Goal: Task Accomplishment & Management: Manage account settings

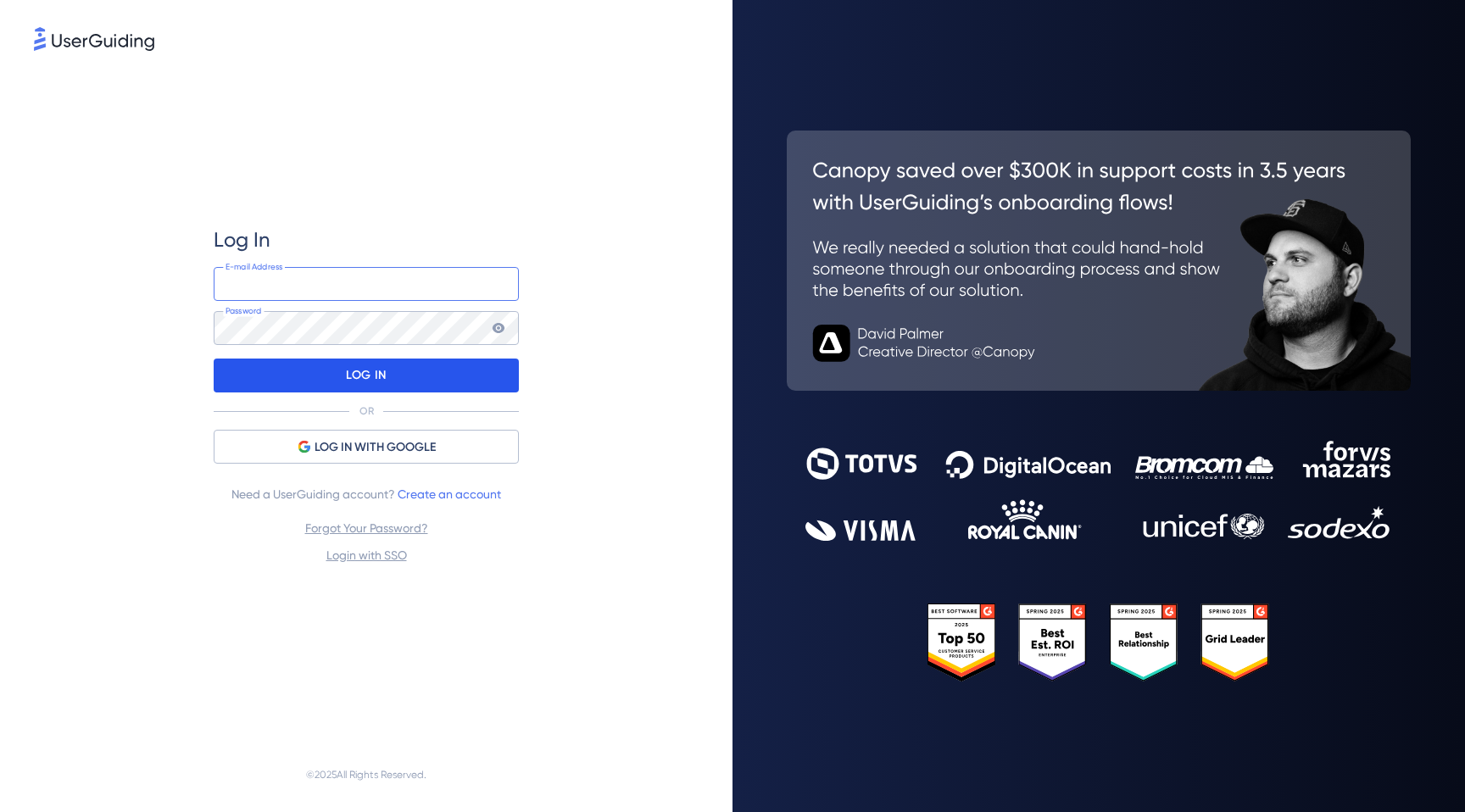
type input "[EMAIL_ADDRESS][DOMAIN_NAME]"
click at [323, 382] on div "LOG IN" at bounding box center [366, 375] width 305 height 34
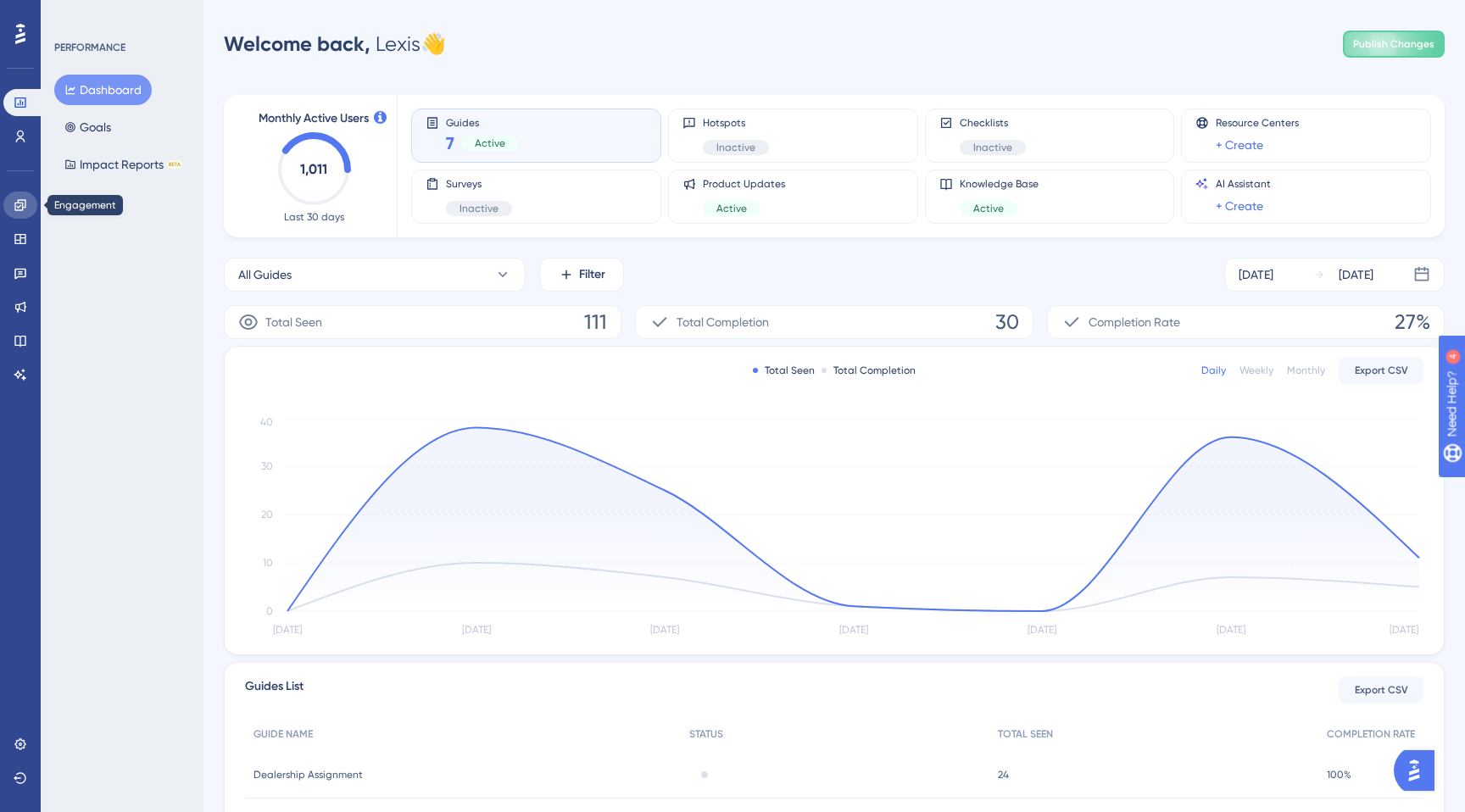
click at [21, 198] on icon at bounding box center [21, 205] width 14 height 14
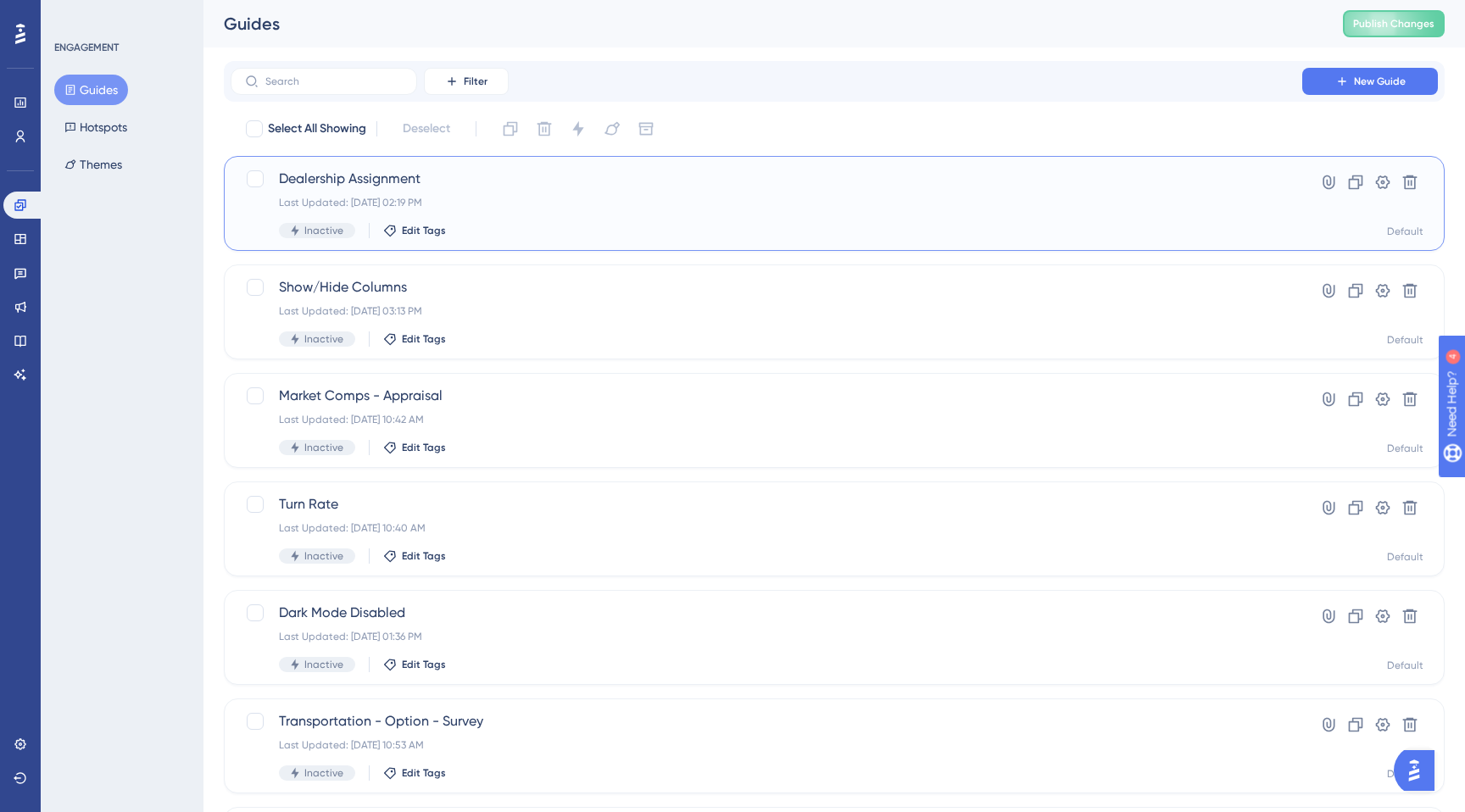
click at [564, 202] on div "Last Updated: [DATE] 02:19 PM" at bounding box center [766, 202] width 975 height 14
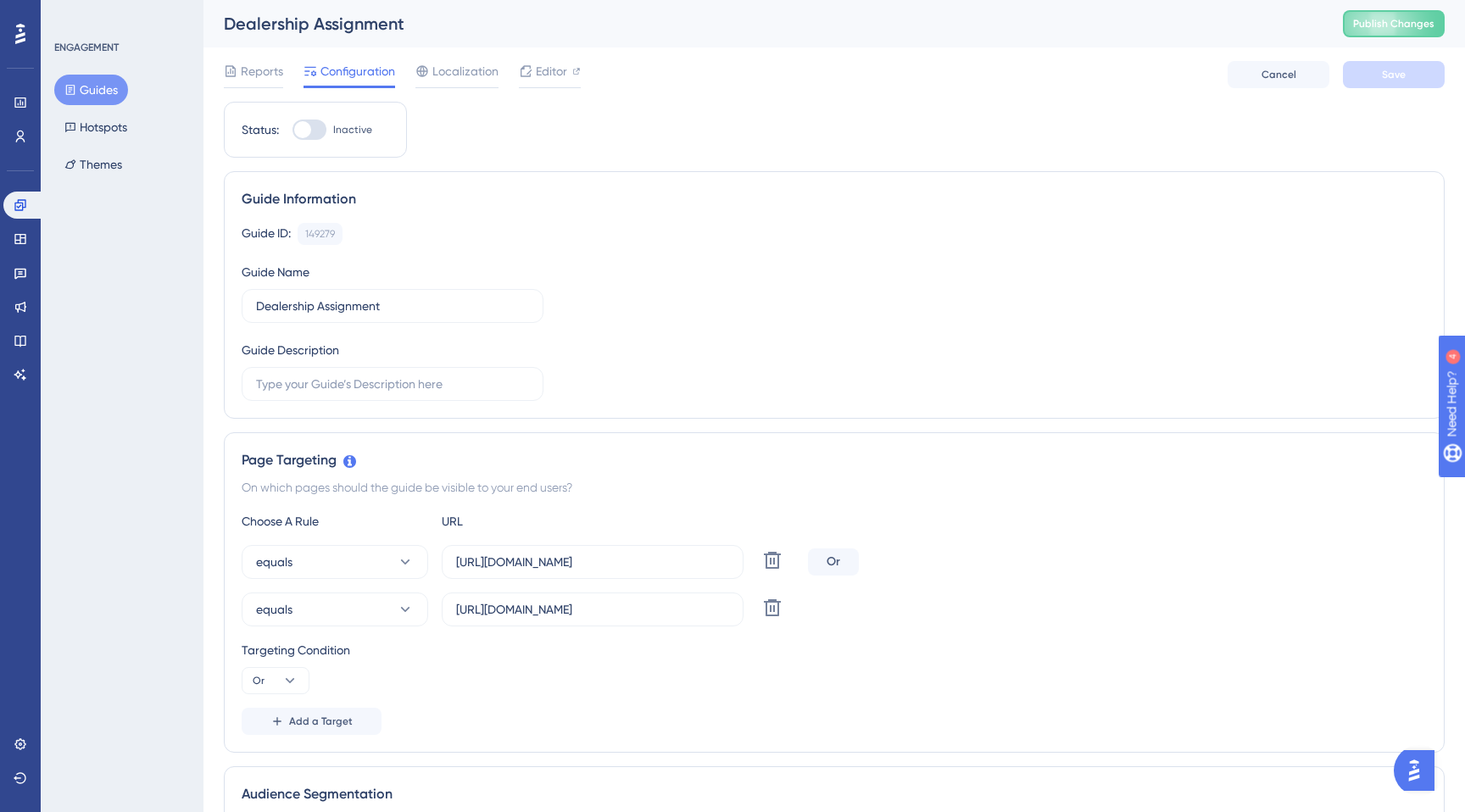
click at [317, 134] on div at bounding box center [309, 129] width 34 height 20
click at [293, 130] on input "Inactive" at bounding box center [292, 129] width 1 height 1
click at [315, 132] on div at bounding box center [316, 130] width 17 height 17
click at [293, 130] on input "Active" at bounding box center [292, 129] width 1 height 1
checkbox input "false"
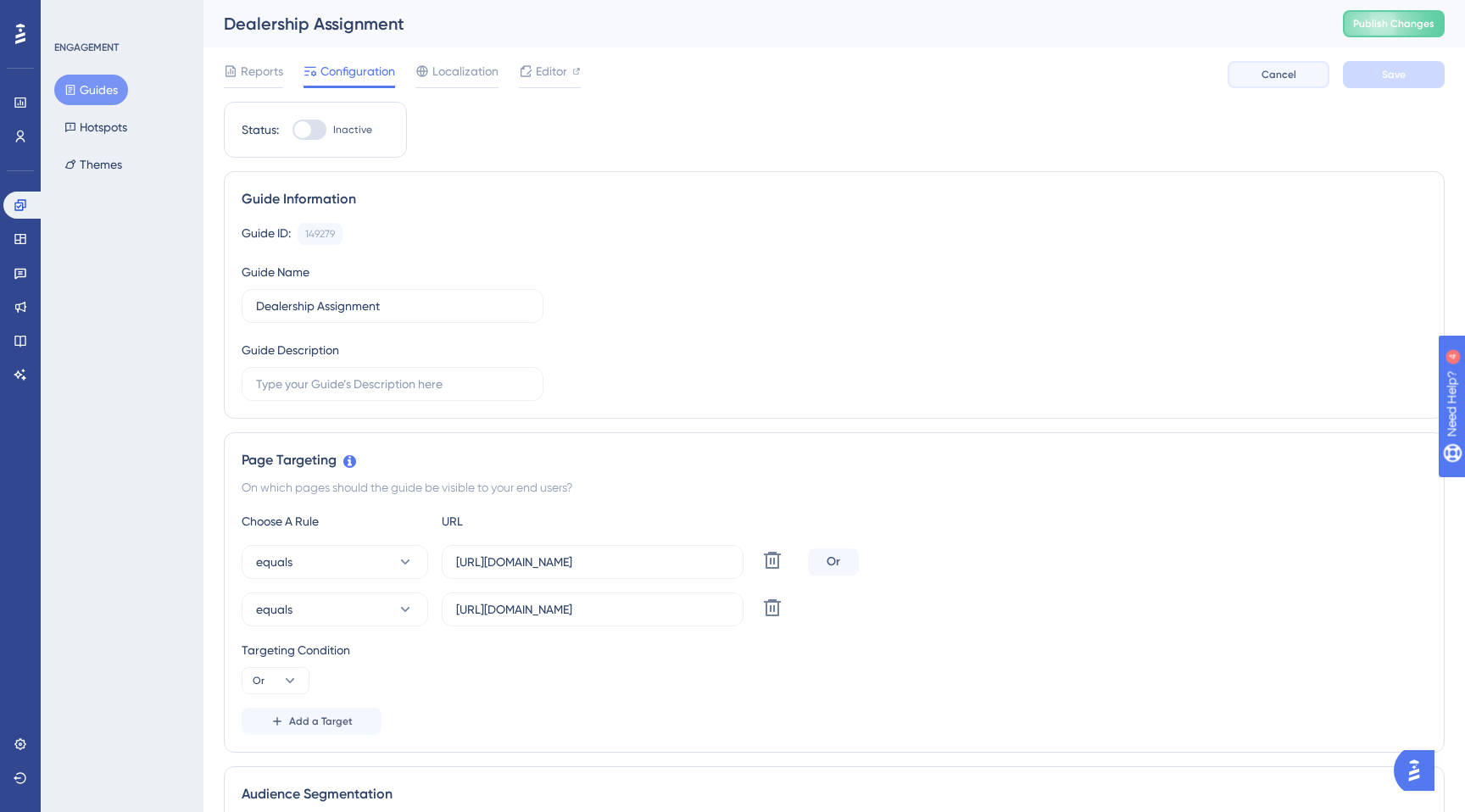
click at [1241, 76] on button "Cancel" at bounding box center [1278, 74] width 102 height 27
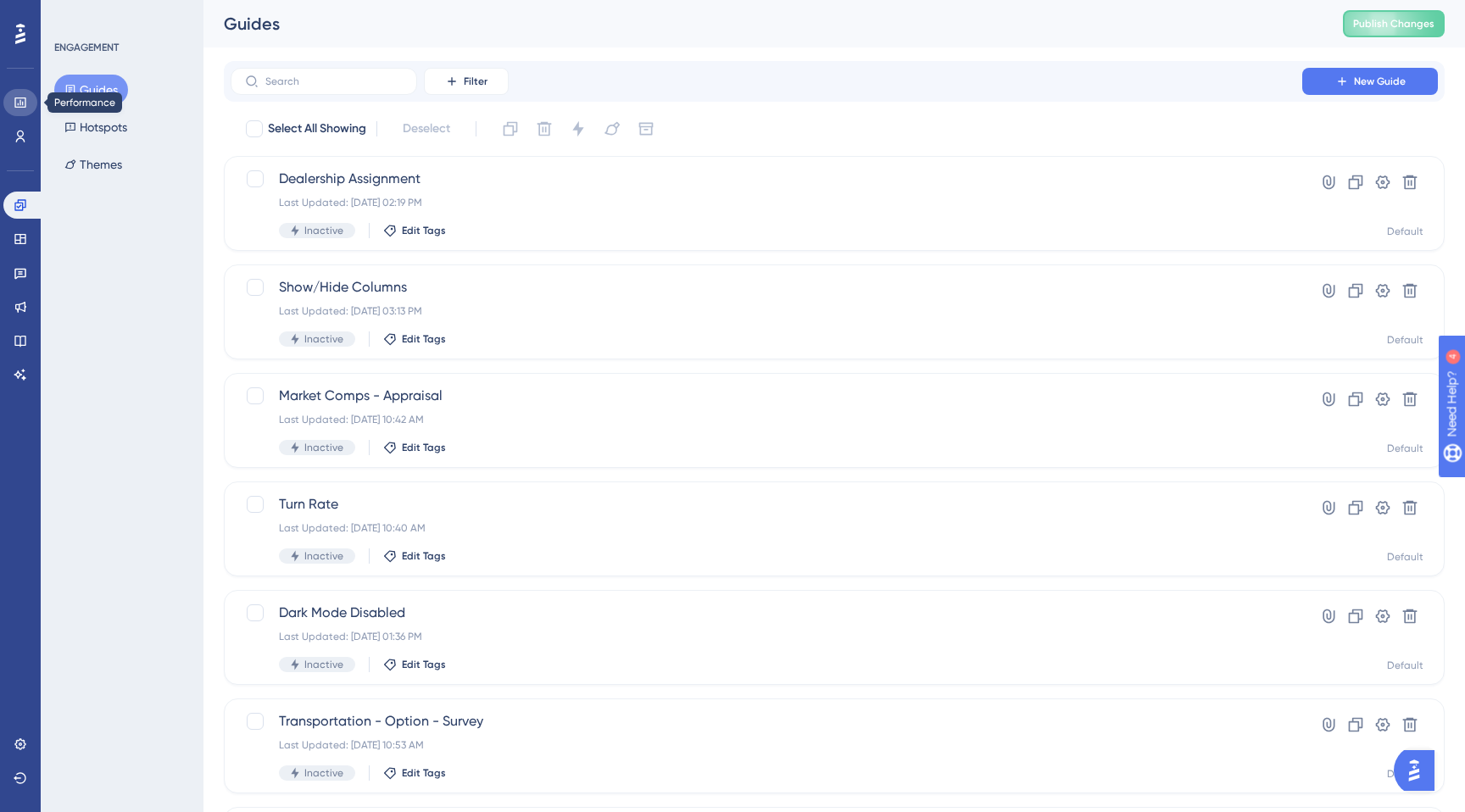
click at [23, 104] on icon at bounding box center [21, 102] width 14 height 14
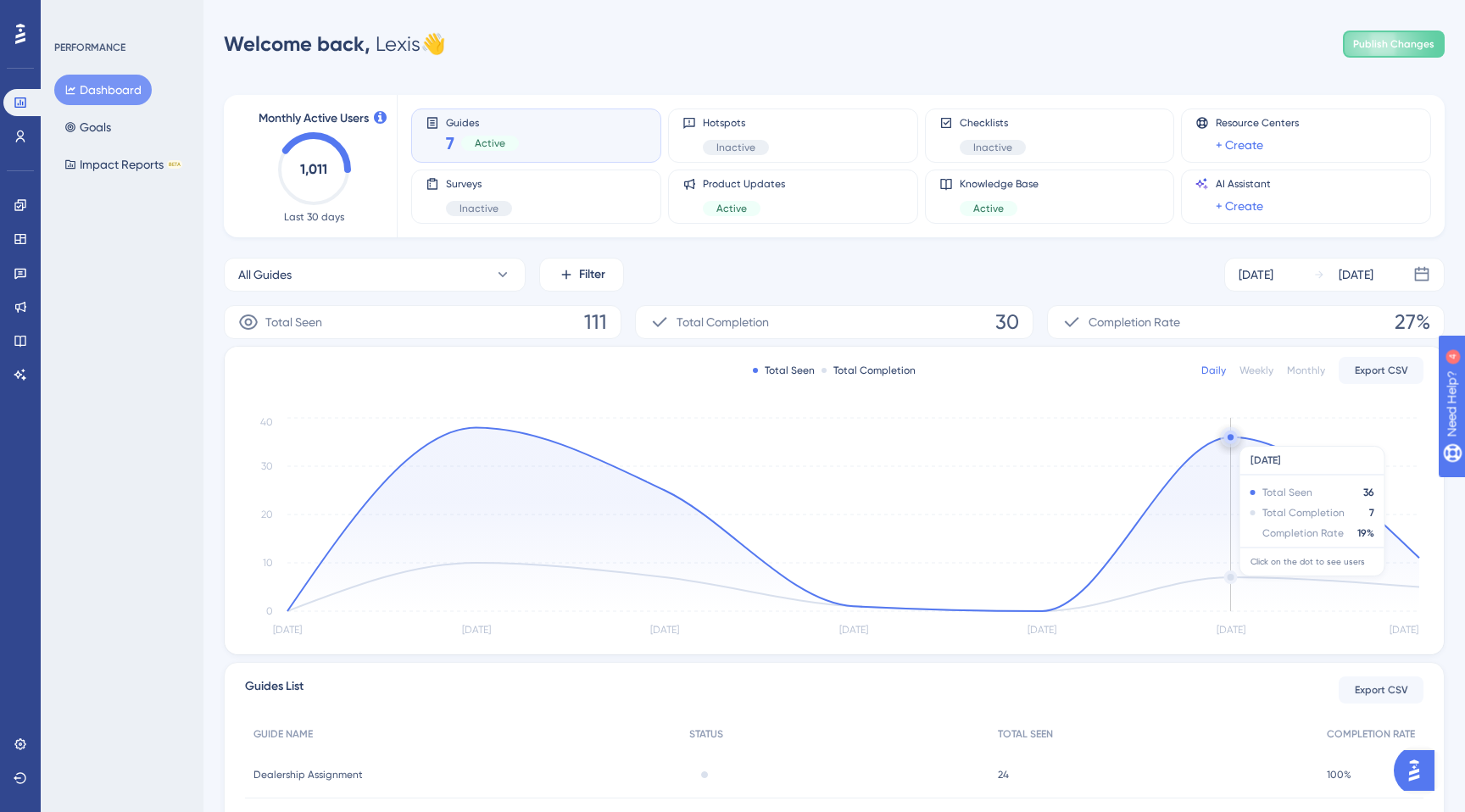
click at [1230, 438] on circle at bounding box center [1230, 437] width 6 height 6
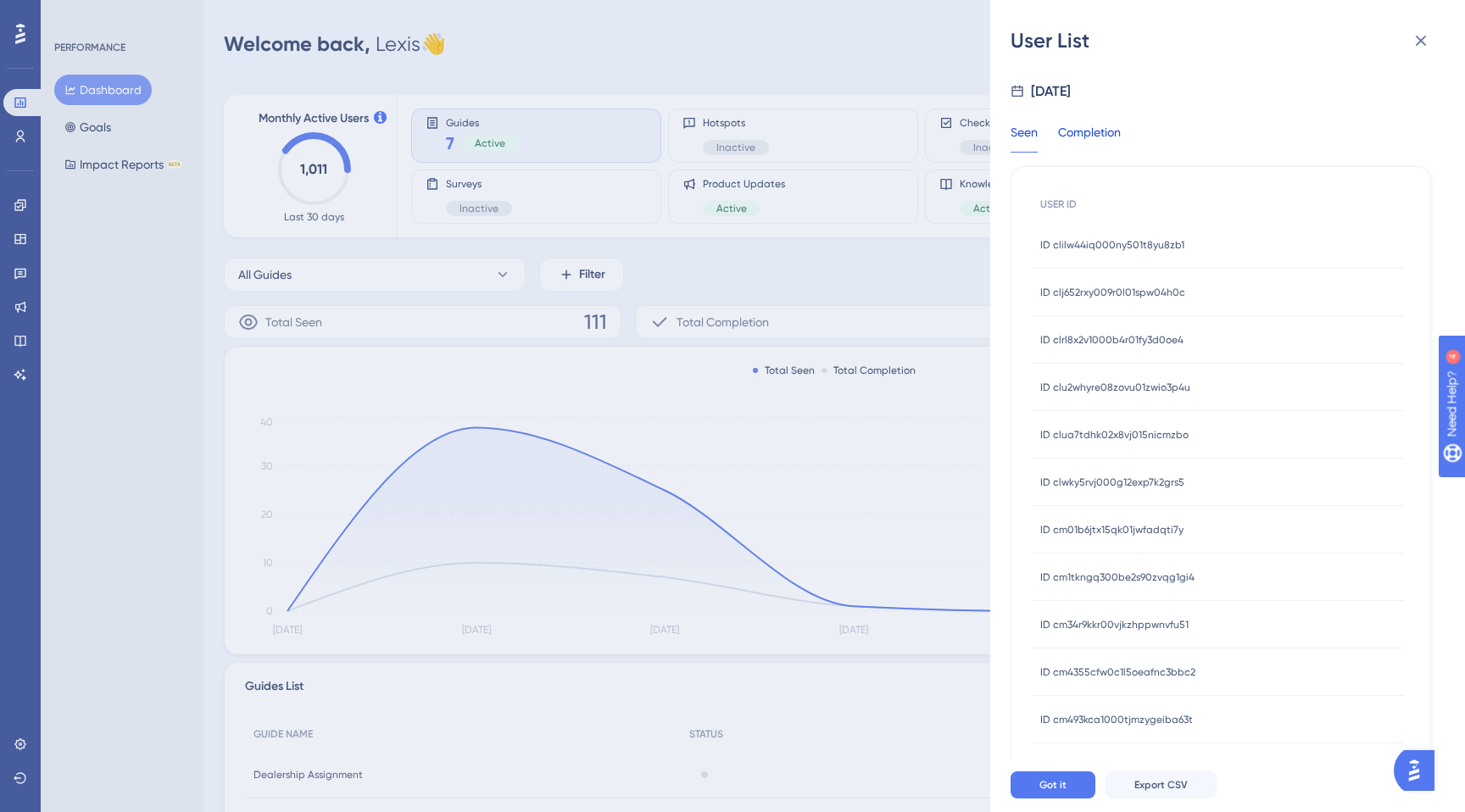
click at [1097, 134] on div "Completion" at bounding box center [1090, 137] width 63 height 30
click at [1006, 128] on div "User List [DATE] Seen Completion USER ID ID cm34r9kkr00vjkzhppwnvfu51 ID cm34r9…" at bounding box center [1228, 406] width 474 height 812
click at [1018, 122] on div "Seen" at bounding box center [1024, 137] width 27 height 30
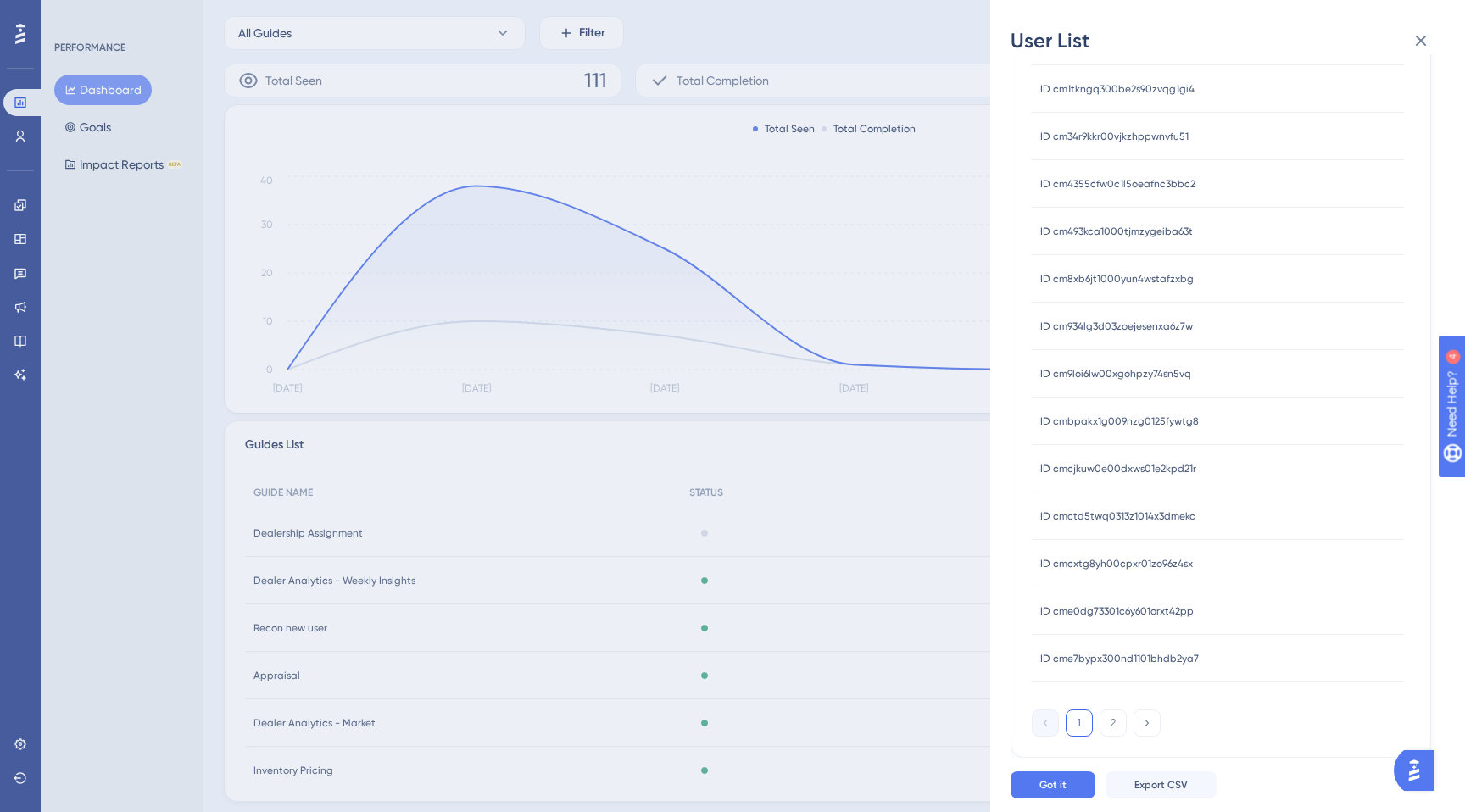
scroll to position [286, 0]
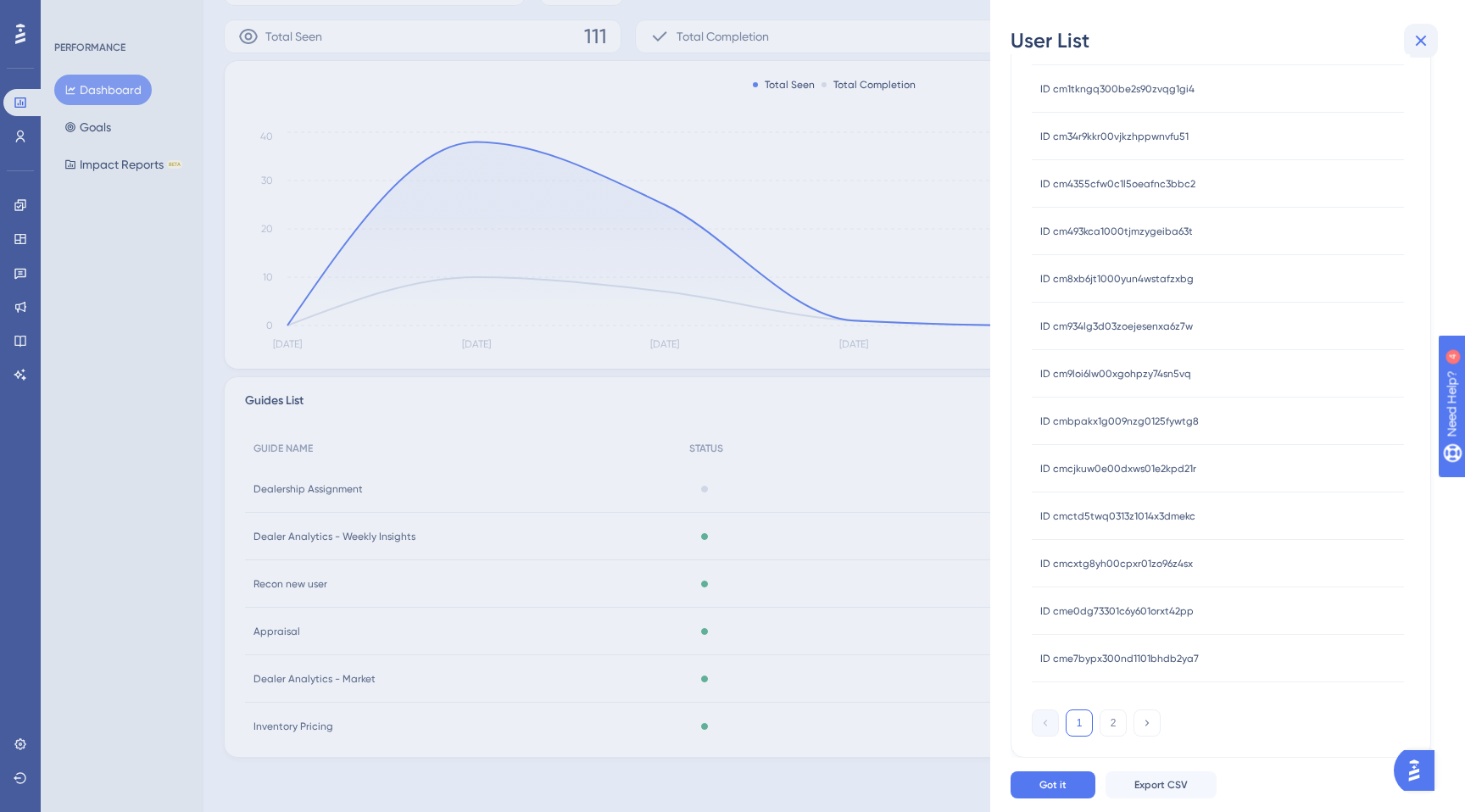
click at [1422, 36] on icon at bounding box center [1421, 40] width 20 height 20
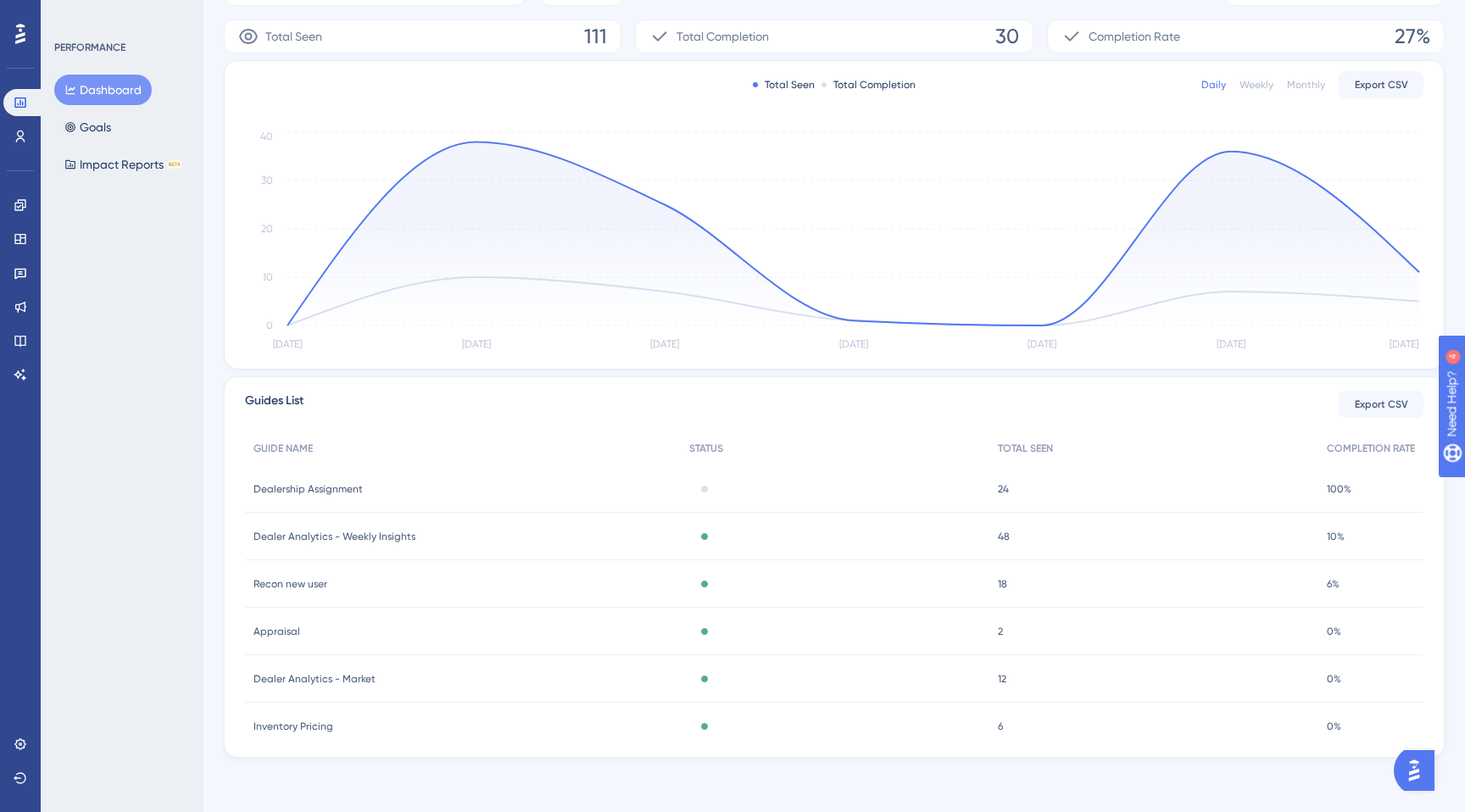
click at [336, 485] on span "Dealership Assignment" at bounding box center [308, 489] width 109 height 14
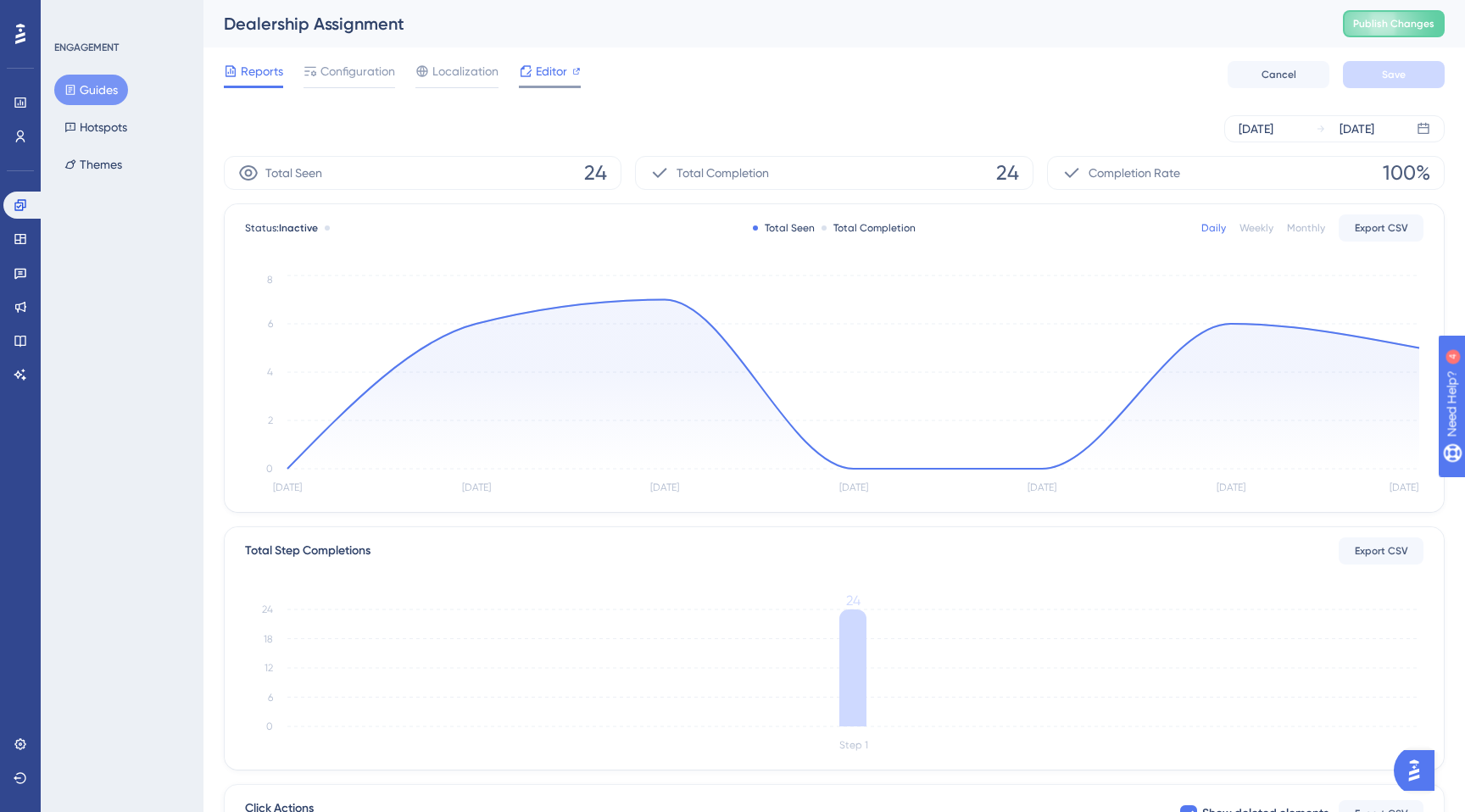
click at [545, 82] on div "Editor" at bounding box center [549, 74] width 62 height 27
click at [454, 72] on span "Localization" at bounding box center [466, 70] width 66 height 20
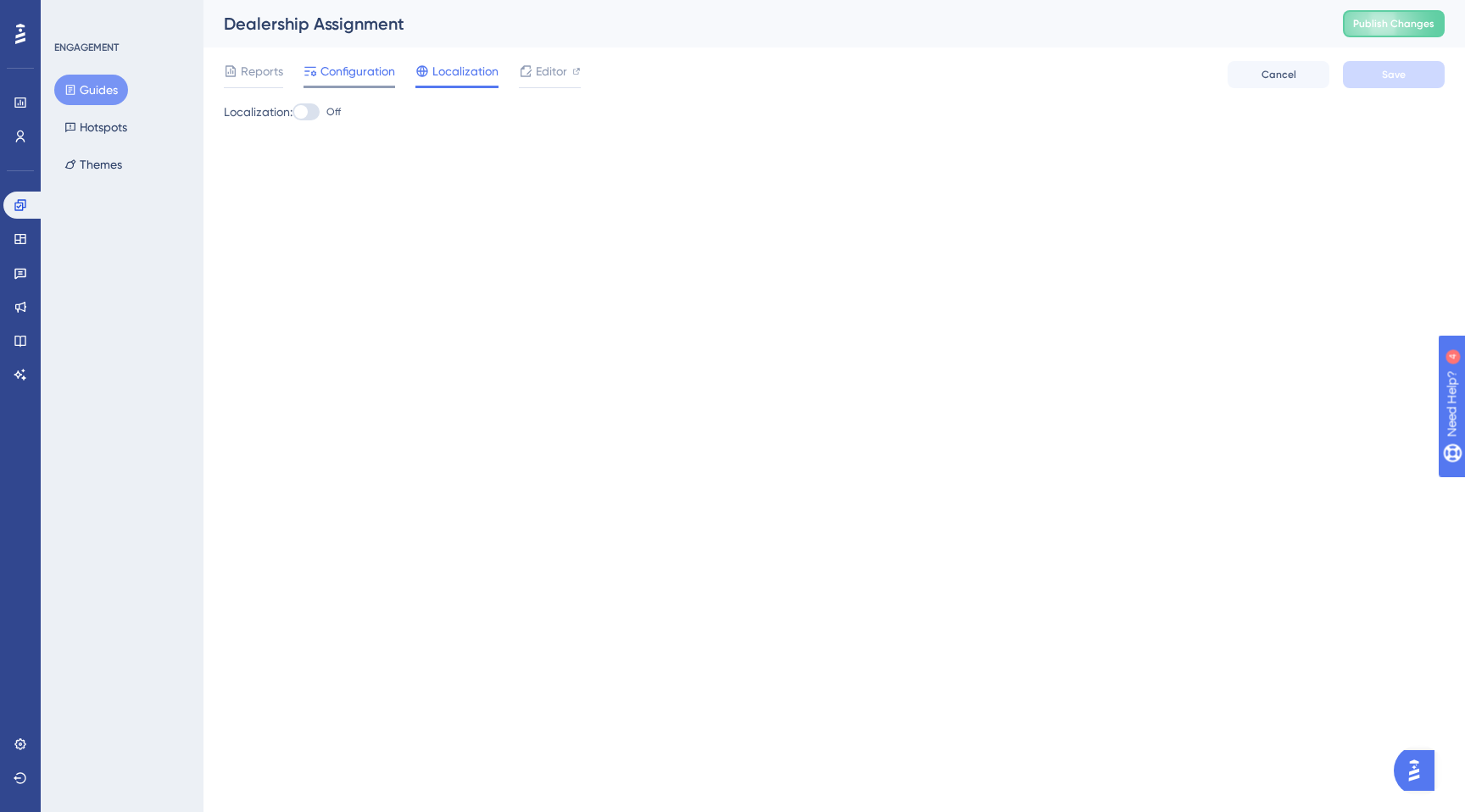
click at [366, 77] on span "Configuration" at bounding box center [358, 70] width 75 height 20
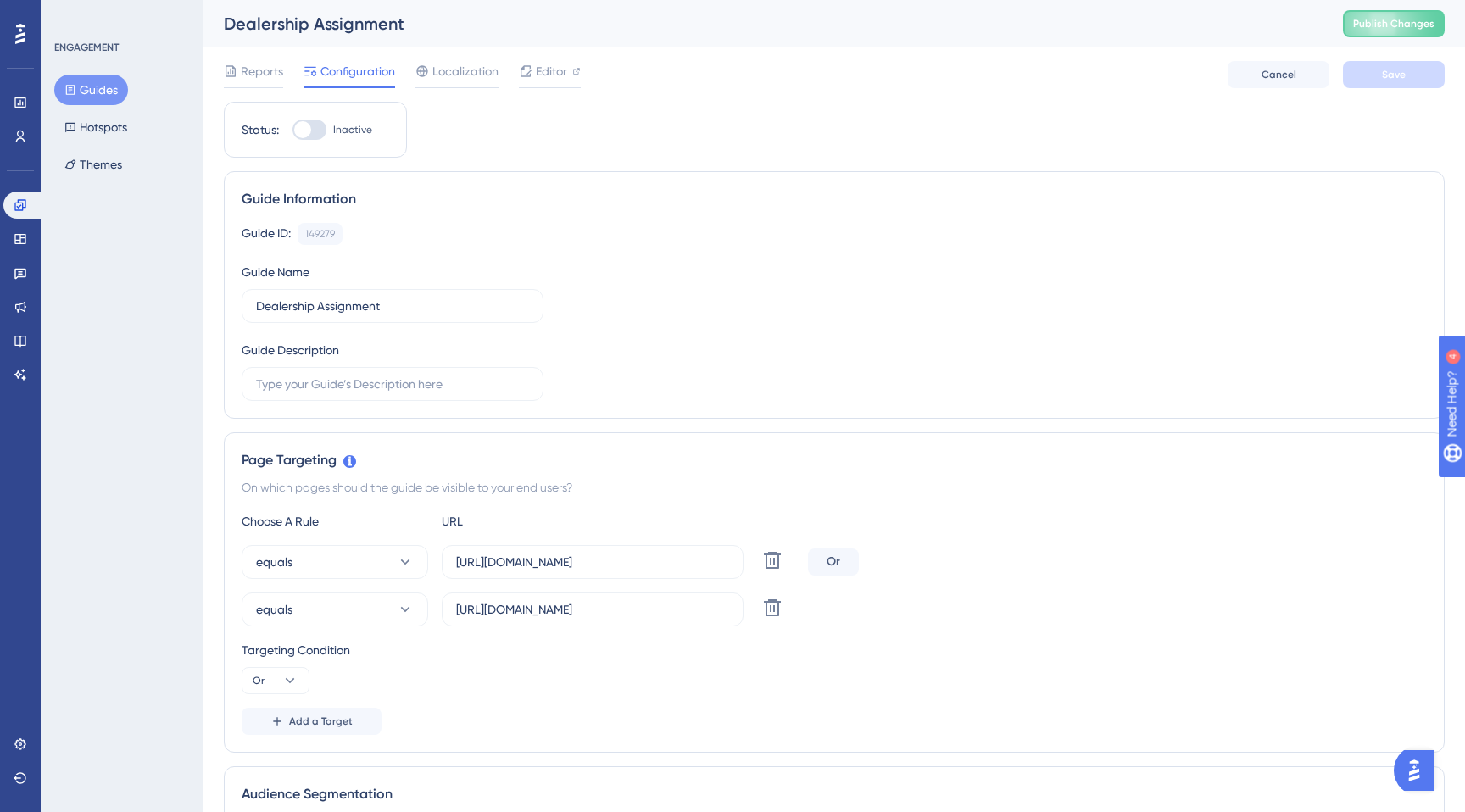
click at [319, 125] on div at bounding box center [309, 129] width 34 height 20
click at [293, 129] on input "Inactive" at bounding box center [292, 129] width 1 height 1
click at [319, 132] on div at bounding box center [316, 130] width 17 height 17
click at [293, 130] on input "Active" at bounding box center [292, 129] width 1 height 1
checkbox input "false"
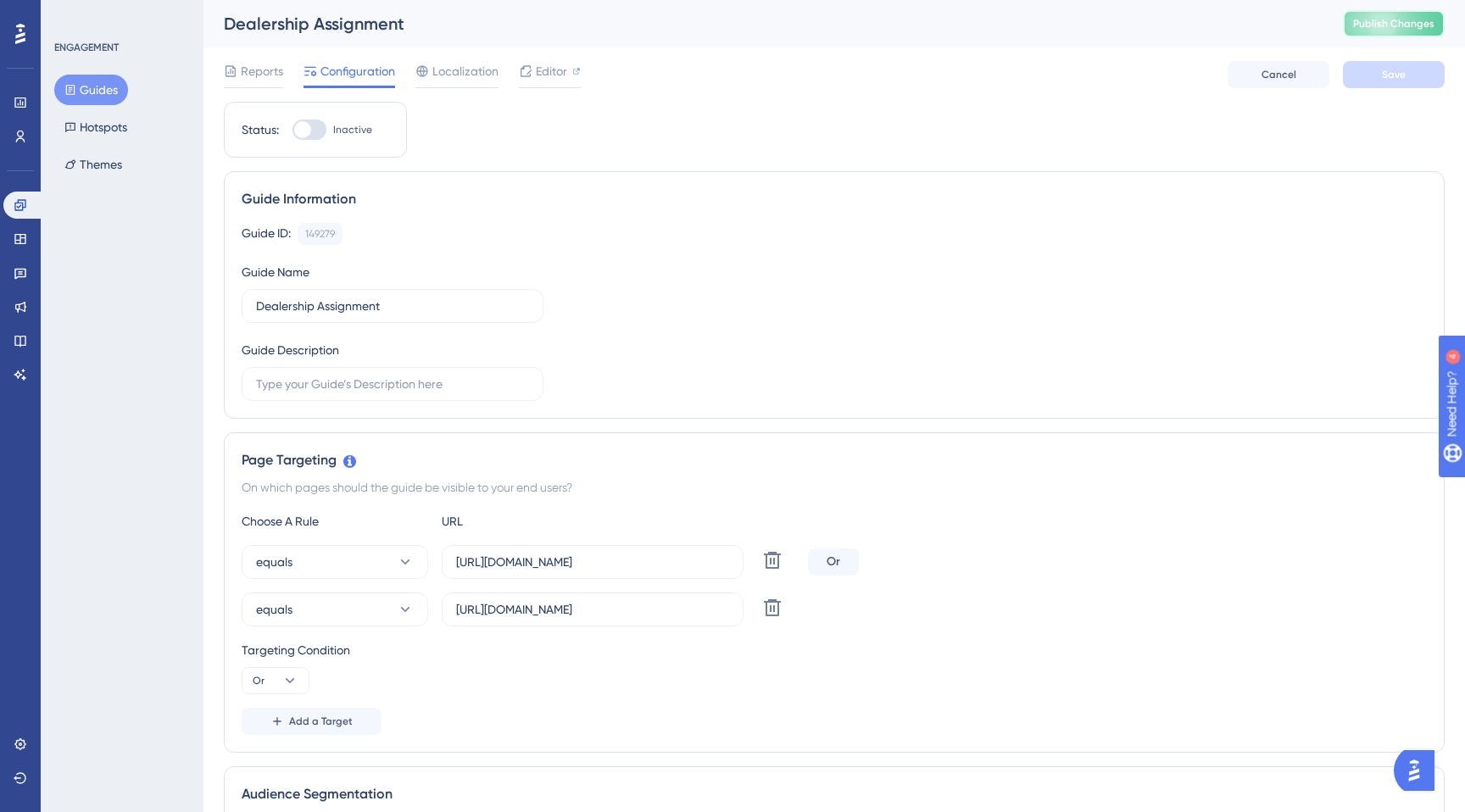
click at [1397, 15] on button "Publish Changes" at bounding box center [1394, 23] width 102 height 27
click at [93, 92] on button "Guides" at bounding box center [90, 89] width 74 height 30
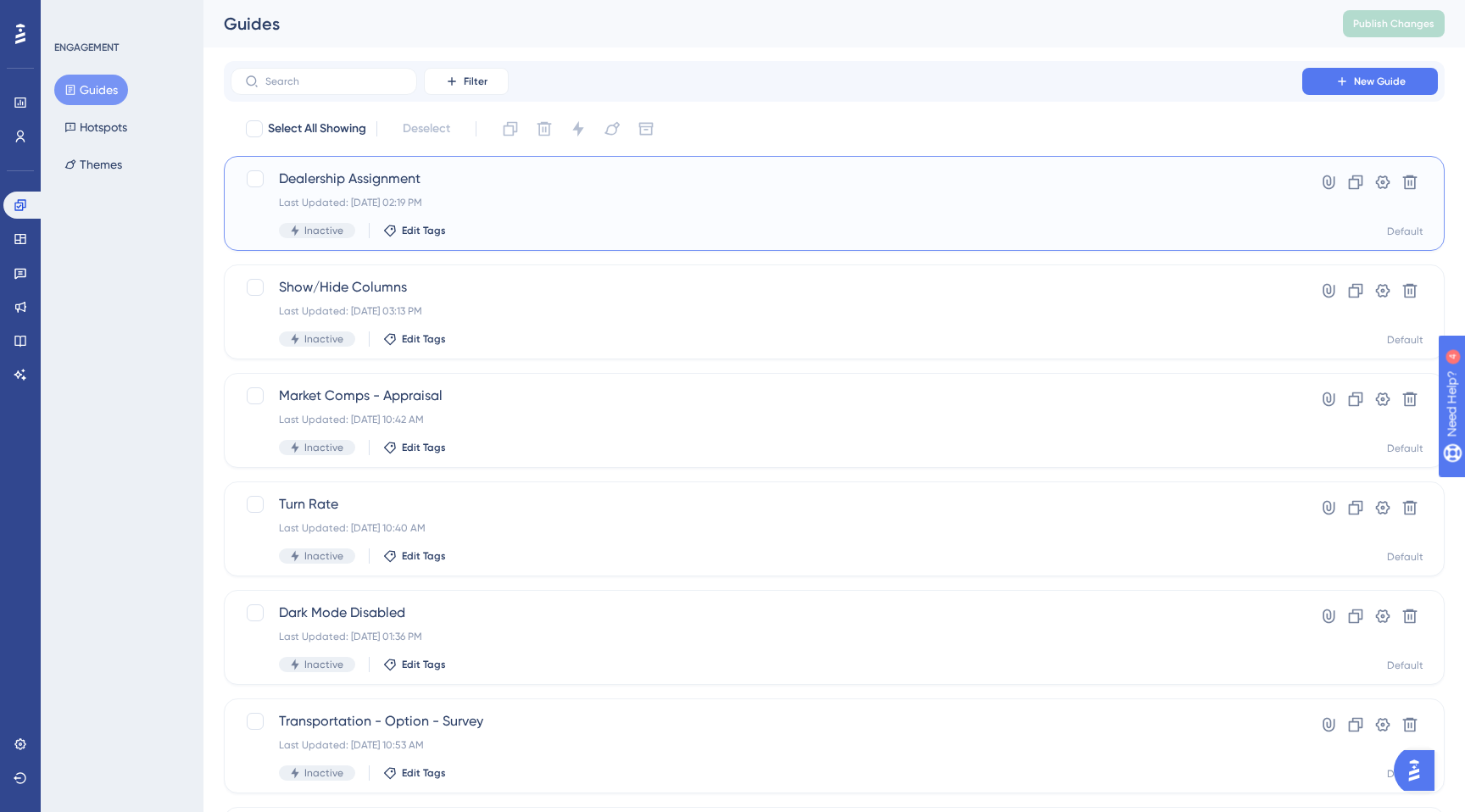
click at [547, 227] on div "Inactive Edit Tags" at bounding box center [766, 231] width 975 height 16
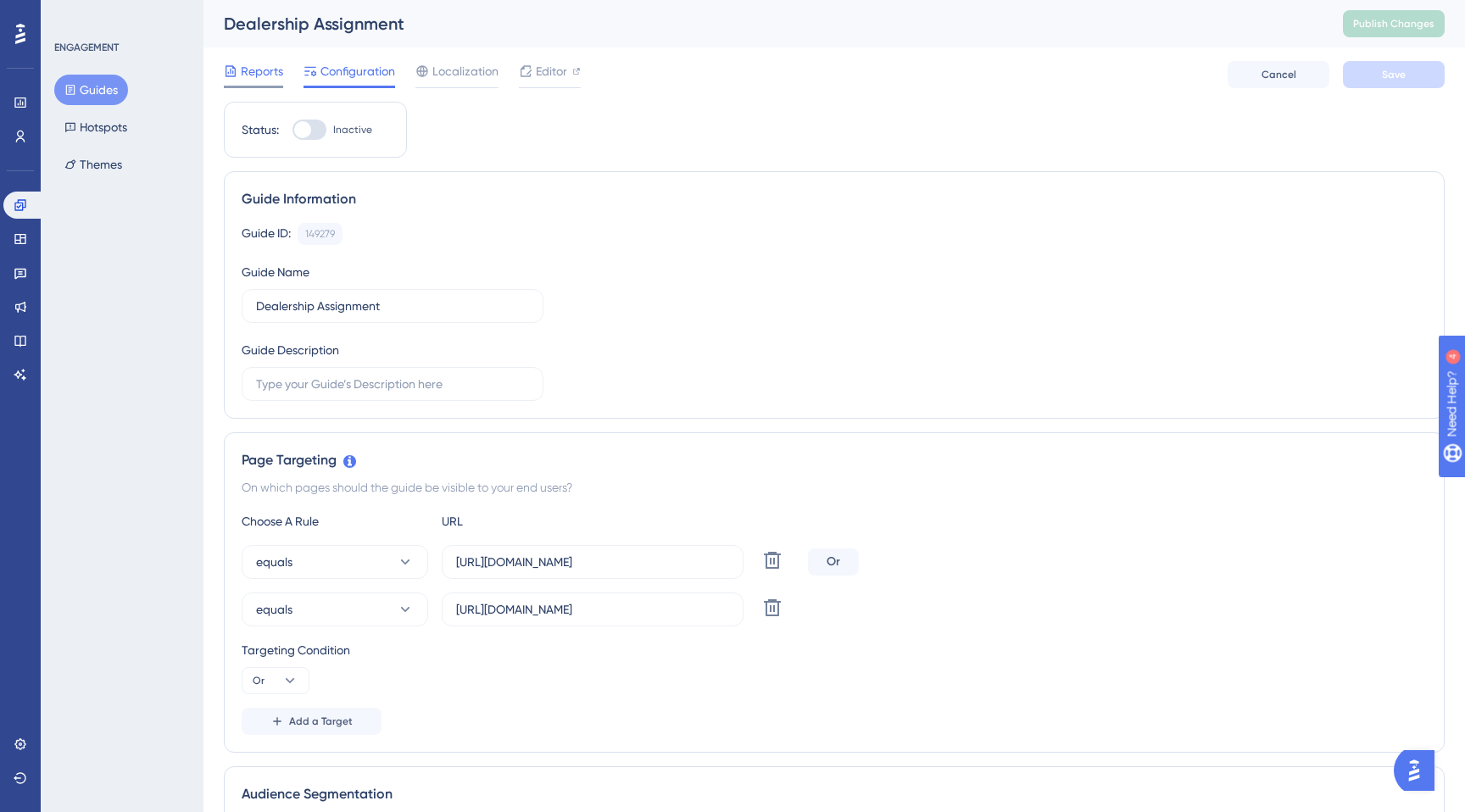
click at [268, 87] on div at bounding box center [254, 87] width 59 height 3
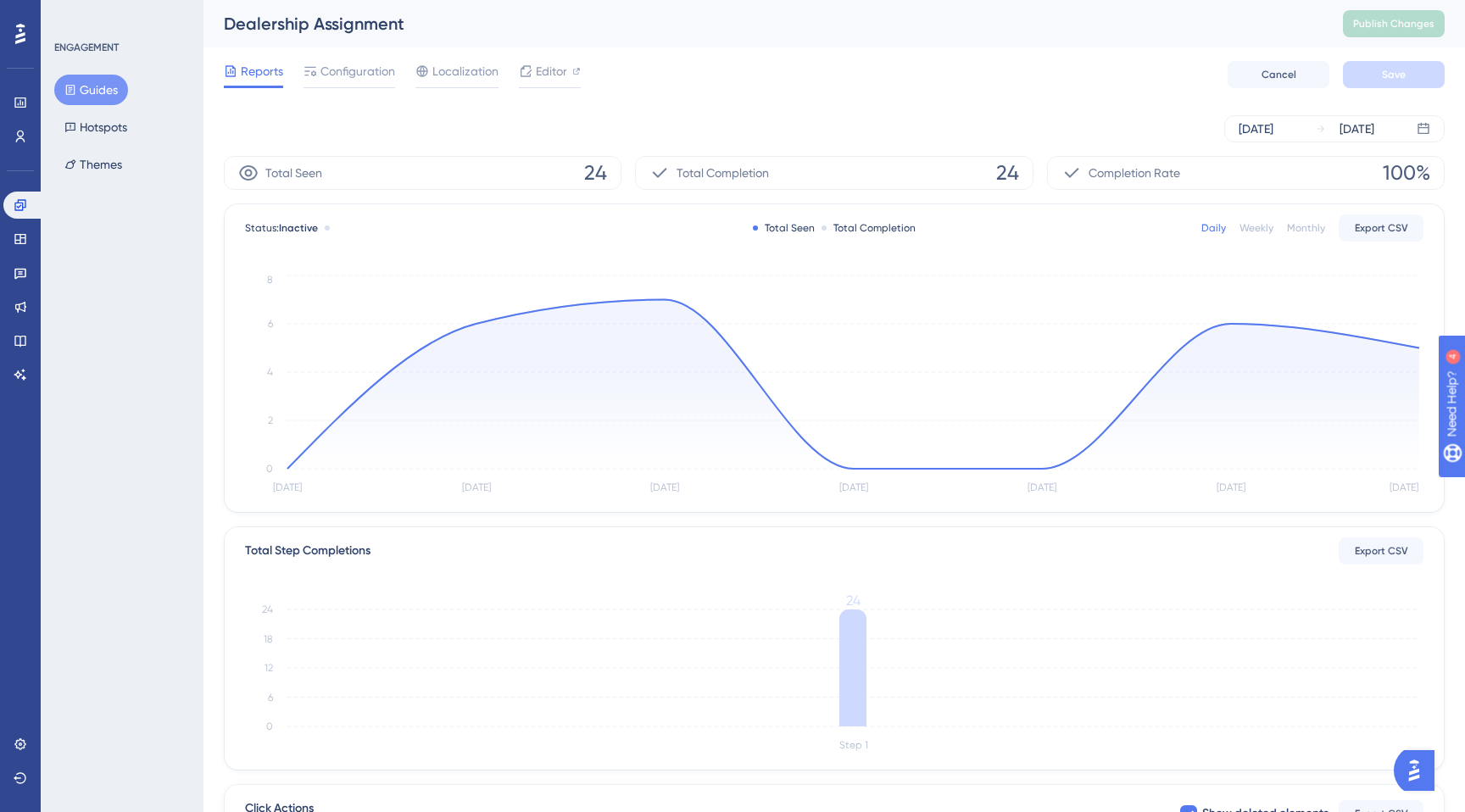
click at [16, 42] on icon at bounding box center [21, 33] width 10 height 20
